Goal: Information Seeking & Learning: Find specific page/section

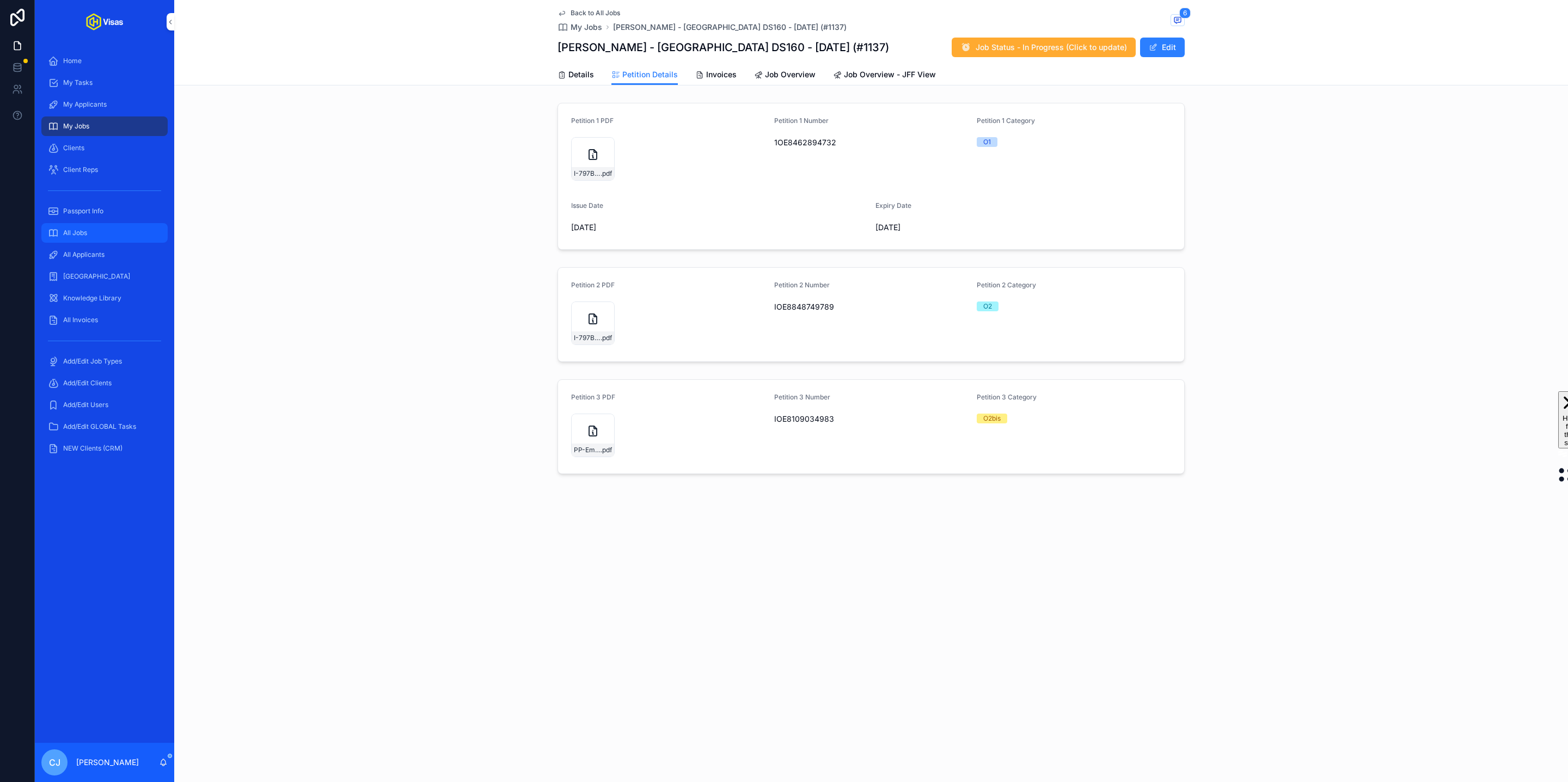
click at [90, 230] on div "All Jobs" at bounding box center [104, 233] width 113 height 18
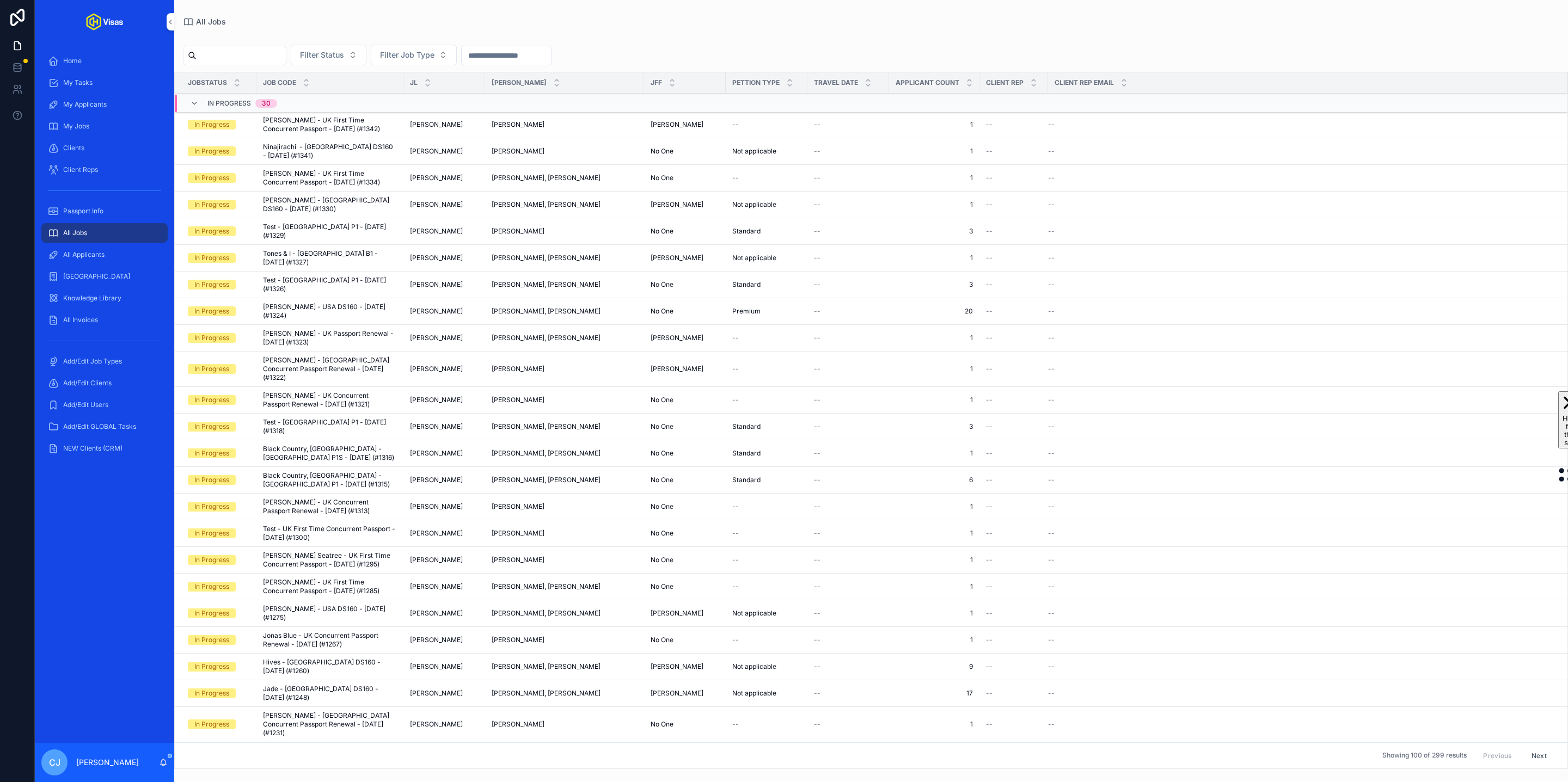
click at [222, 56] on input "scrollable content" at bounding box center [241, 55] width 90 height 15
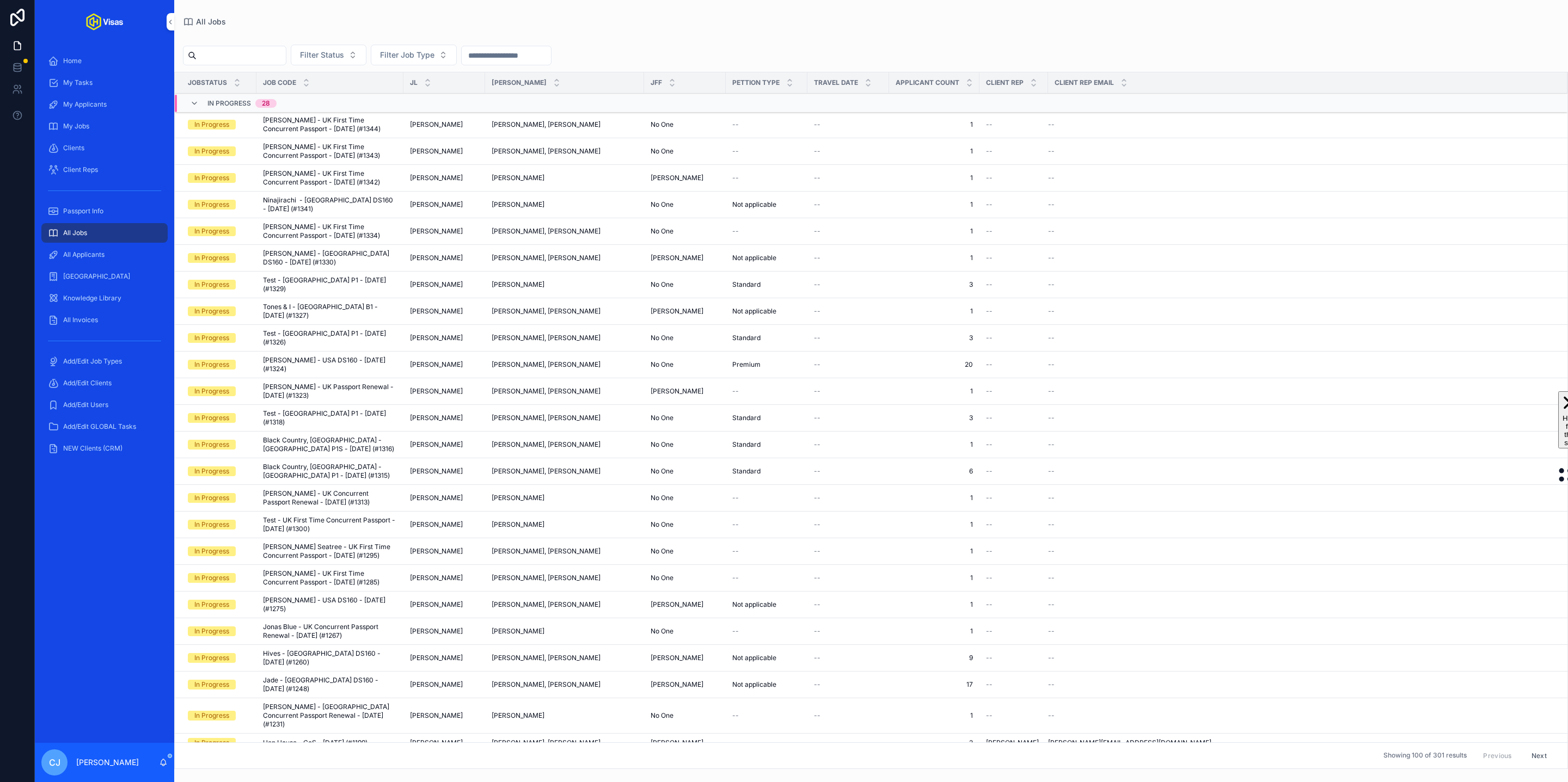
click at [226, 58] on input "scrollable content" at bounding box center [241, 55] width 90 height 15
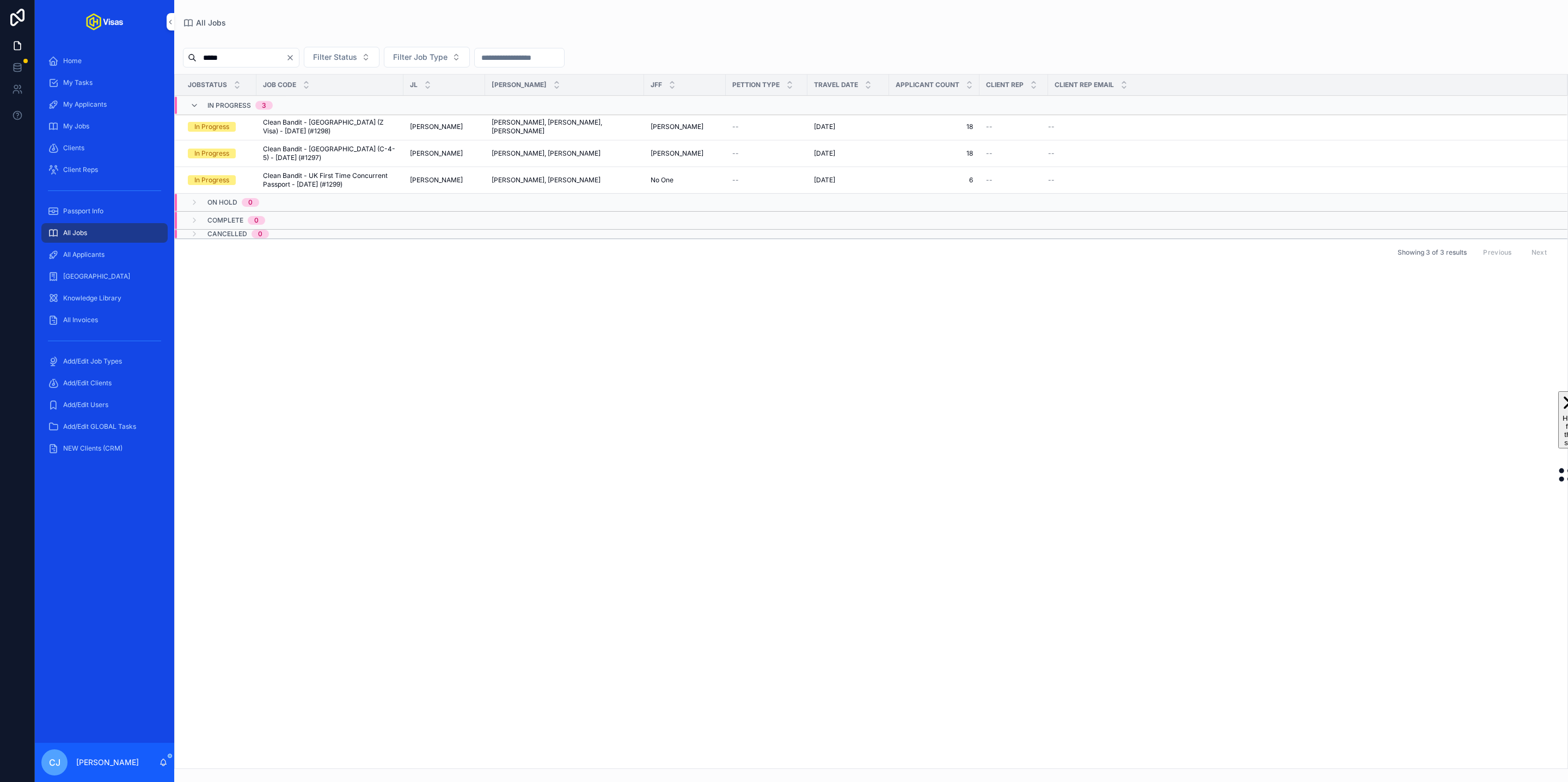
type input "*****"
click at [308, 157] on span "Clean Bandit - [GEOGRAPHIC_DATA] (C-4-5) - [DATE] (#1297)" at bounding box center [330, 153] width 134 height 18
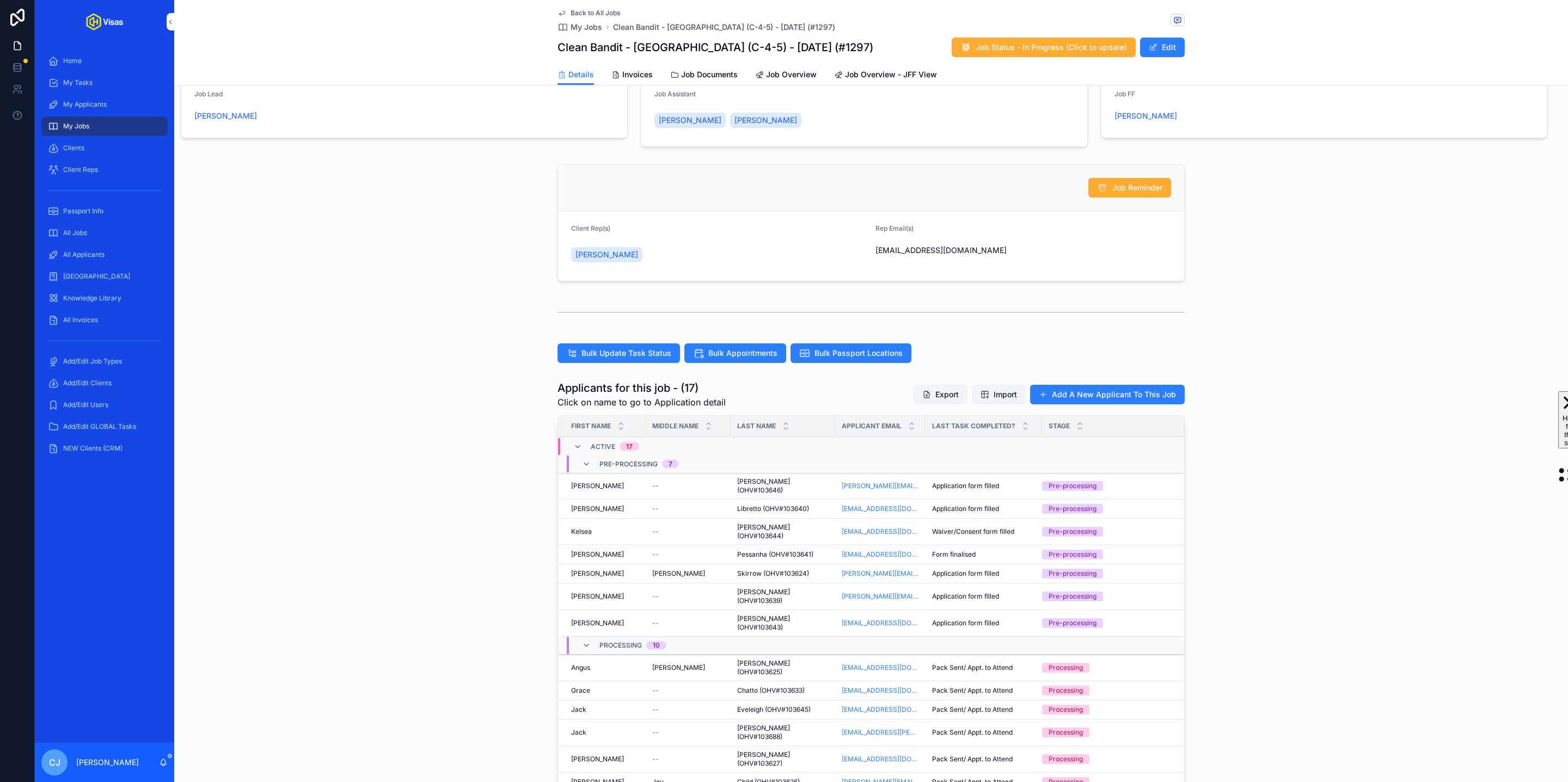
scroll to position [57, 0]
click at [88, 235] on div "All Jobs" at bounding box center [104, 233] width 113 height 18
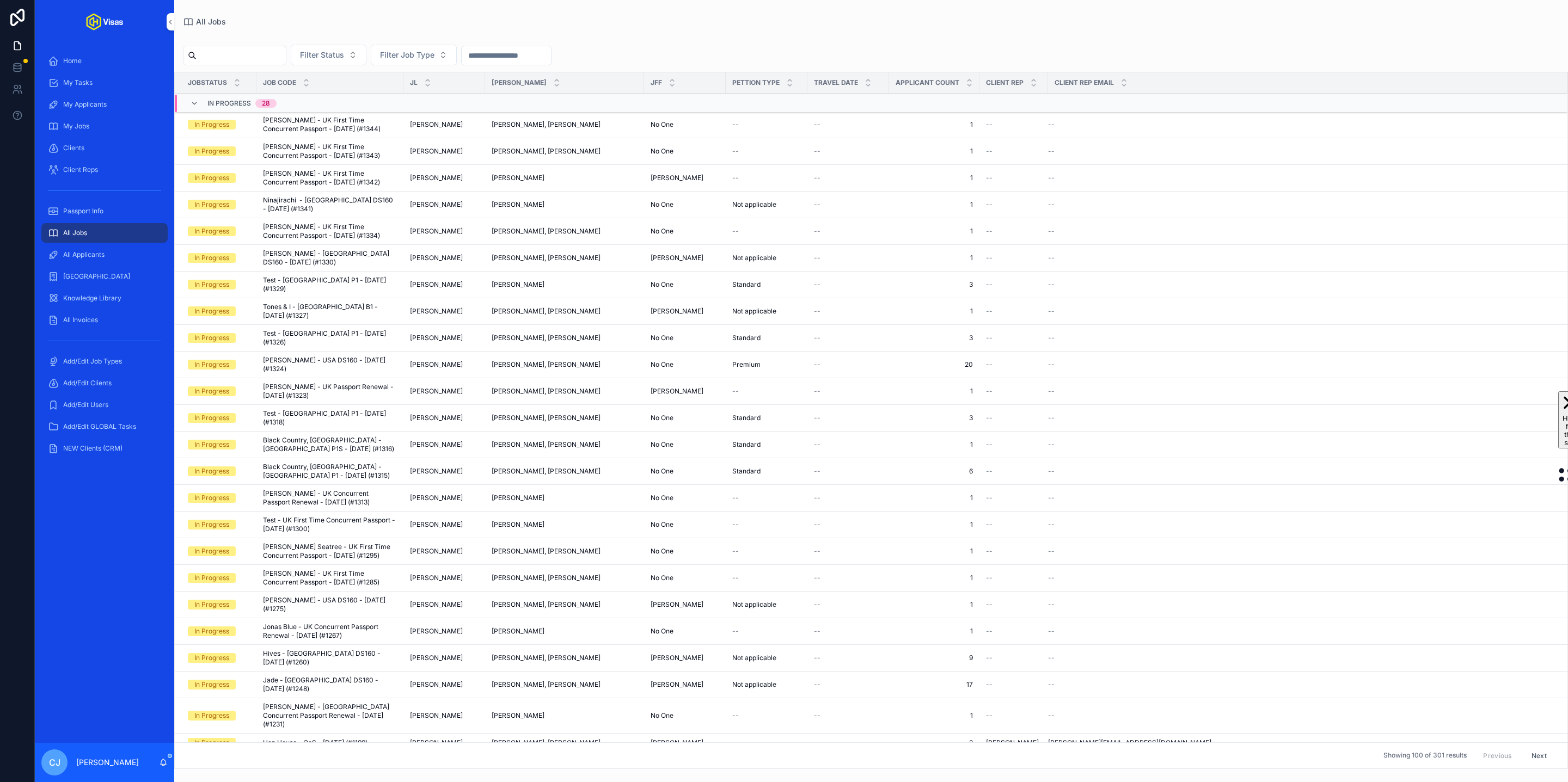
click at [242, 56] on input "scrollable content" at bounding box center [241, 55] width 90 height 15
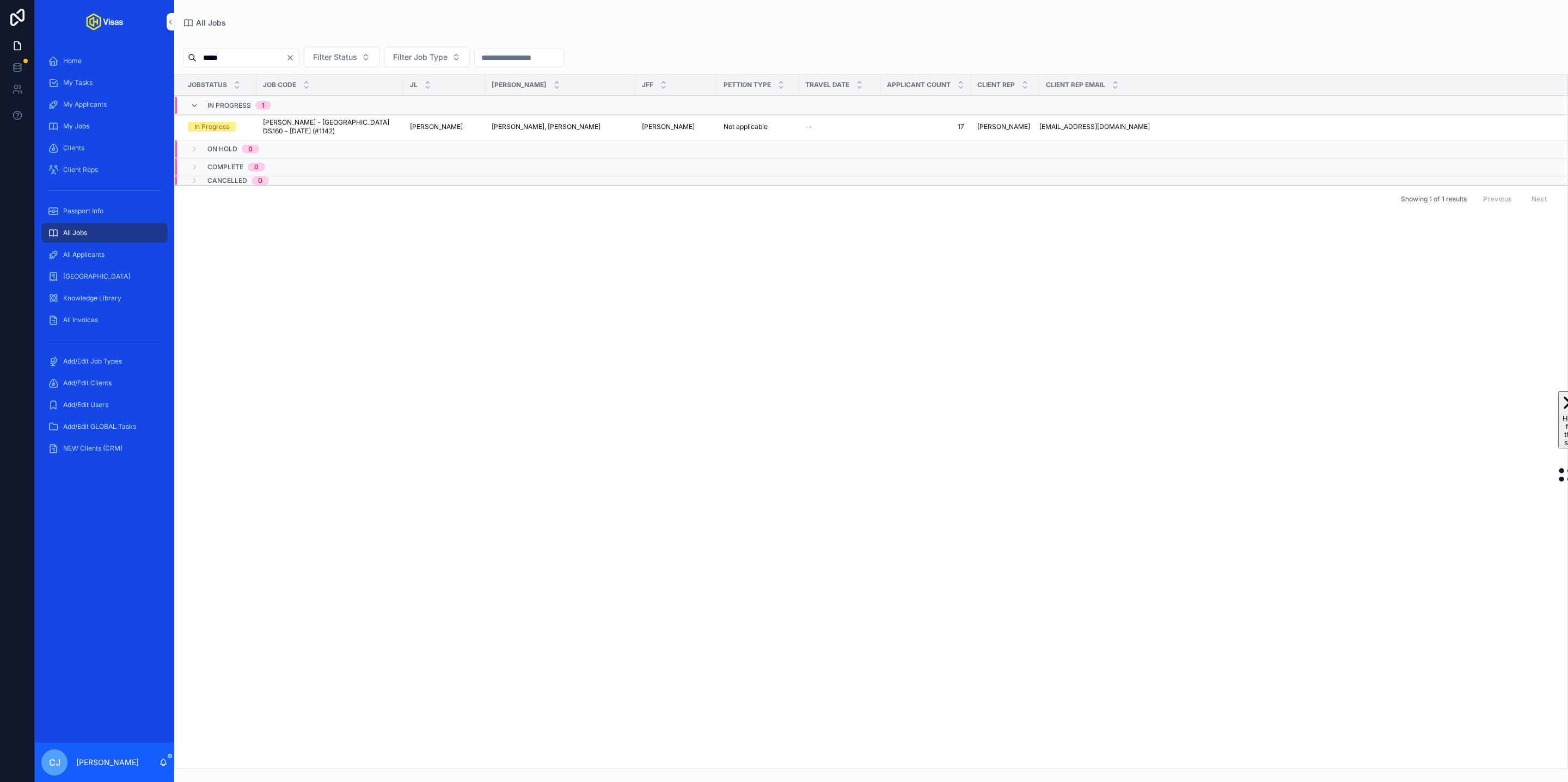
type input "*****"
click at [293, 119] on span "[PERSON_NAME] - [GEOGRAPHIC_DATA] DS160 - [DATE] (#1142)" at bounding box center [330, 127] width 134 height 18
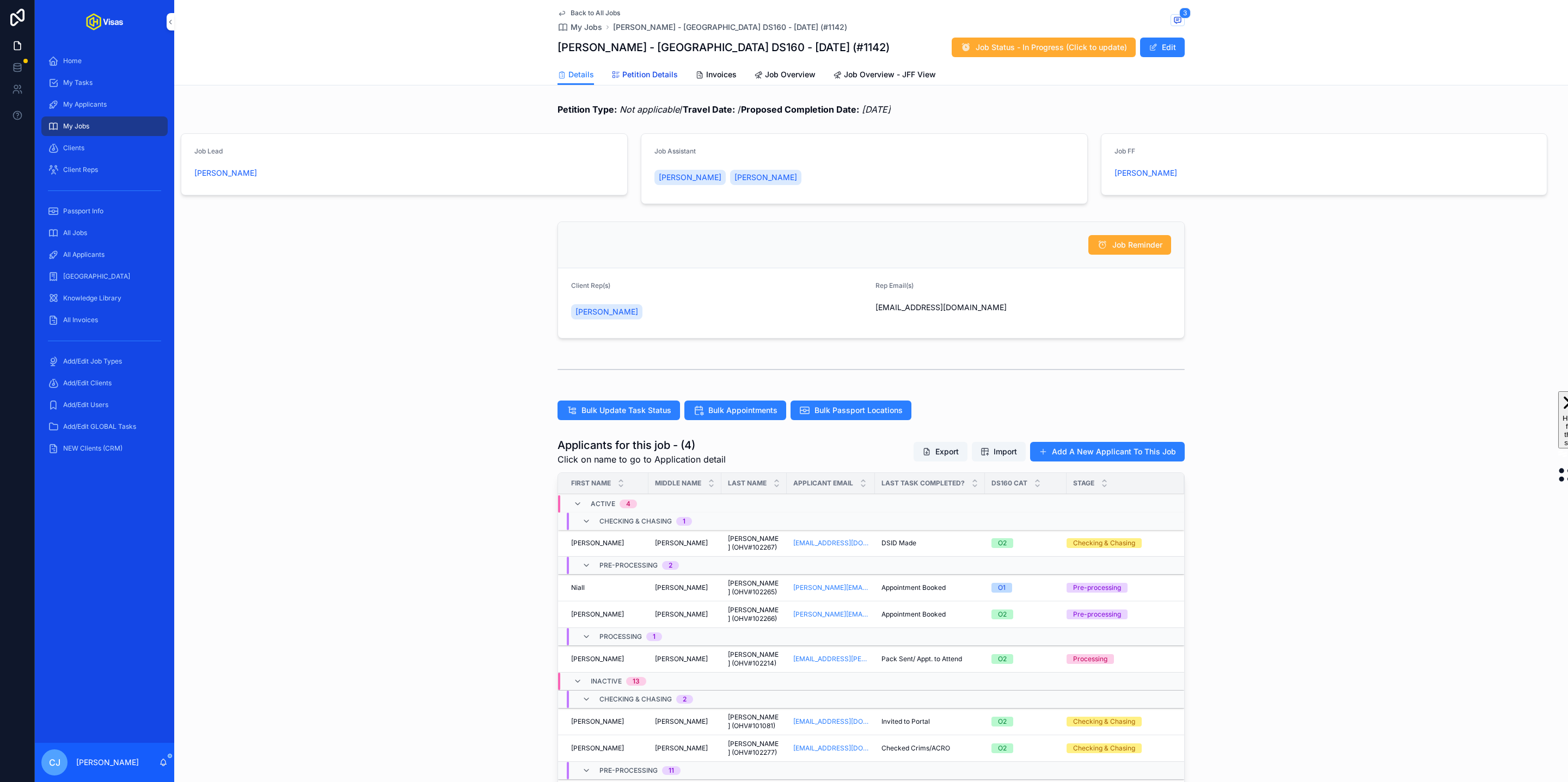
click at [641, 77] on span "Petition Details" at bounding box center [650, 74] width 56 height 11
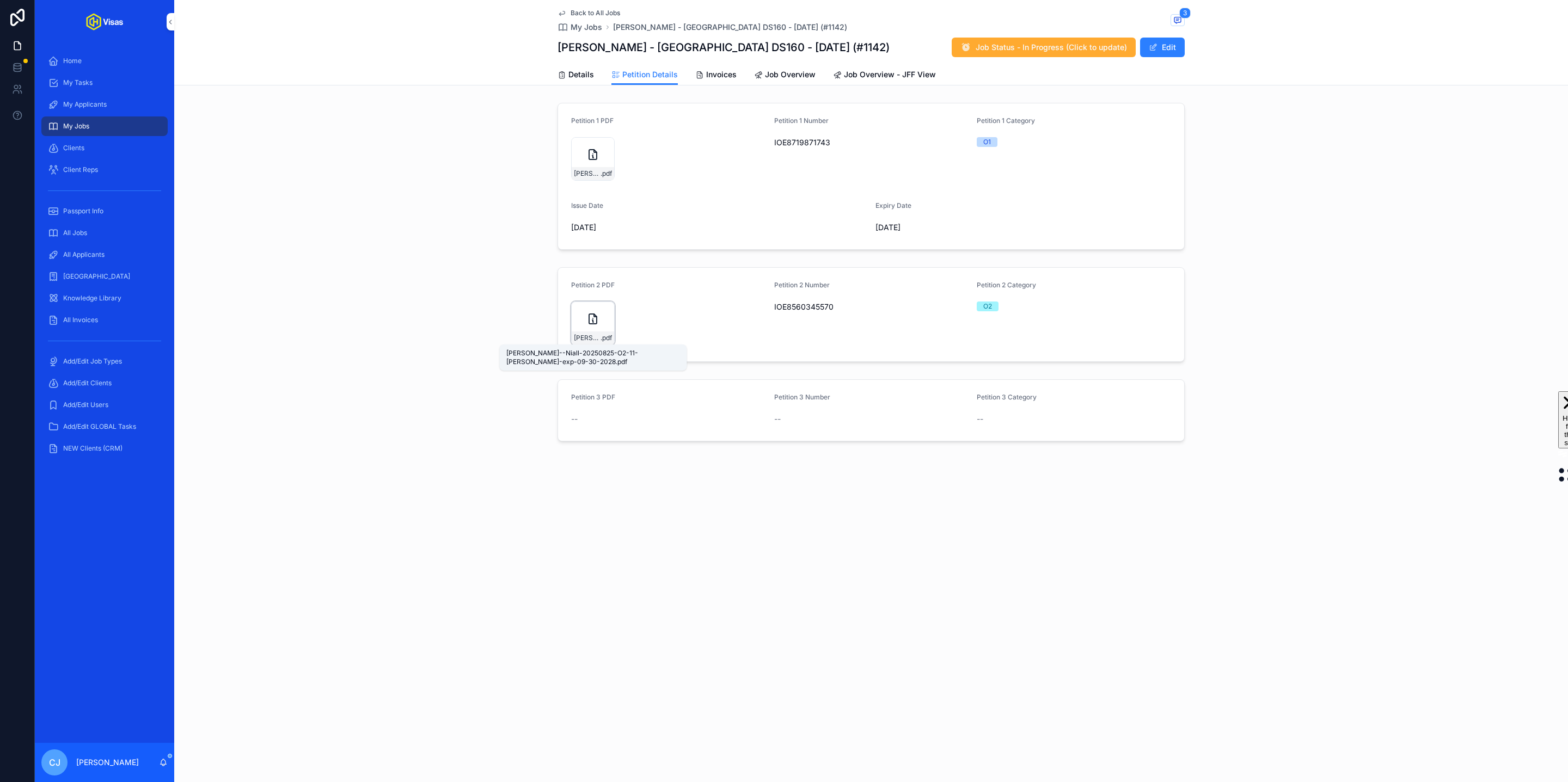
click at [587, 336] on span "[PERSON_NAME]--Niall-20250825-O2-11-[PERSON_NAME]-exp-09-30-2028" at bounding box center [587, 338] width 27 height 9
